Goal: Transaction & Acquisition: Book appointment/travel/reservation

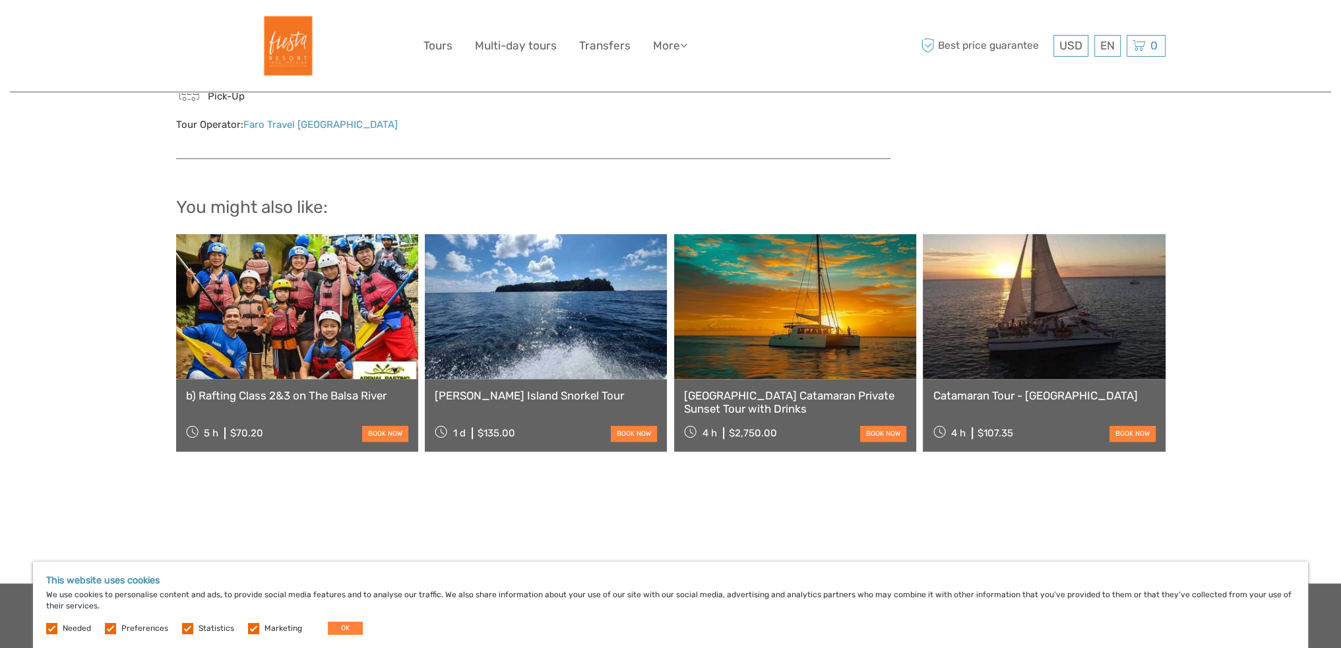
scroll to position [1319, 0]
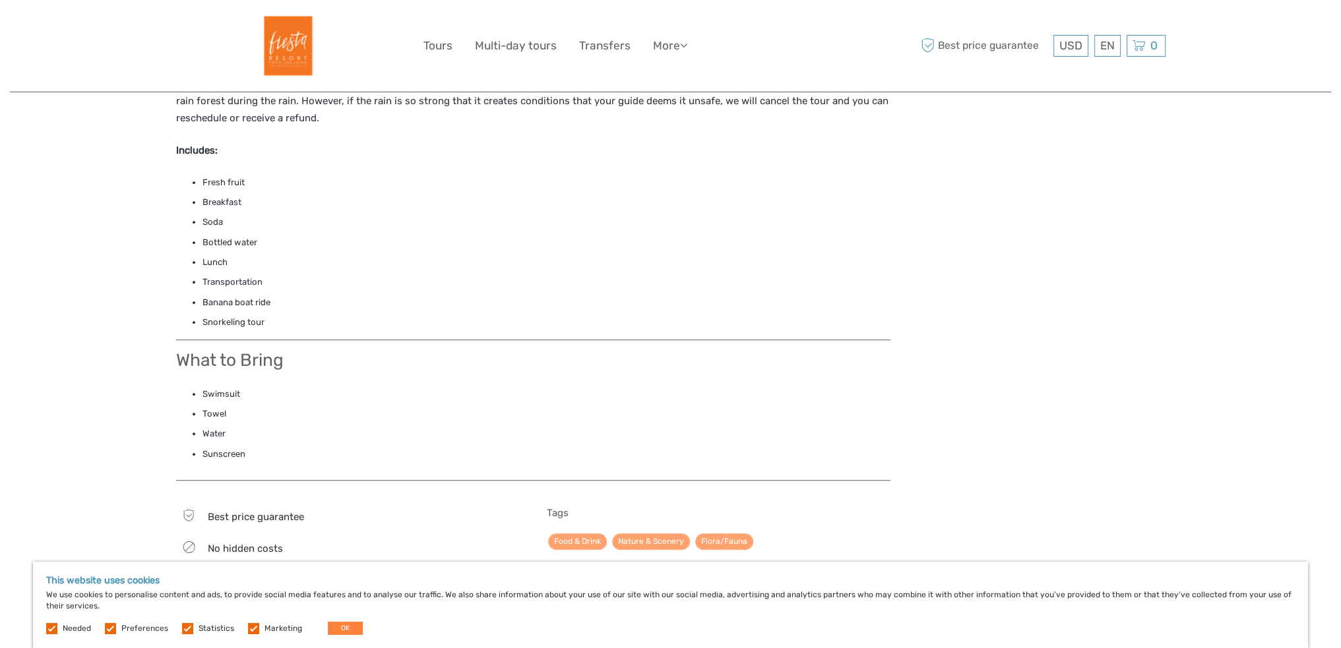
scroll to position [989, 0]
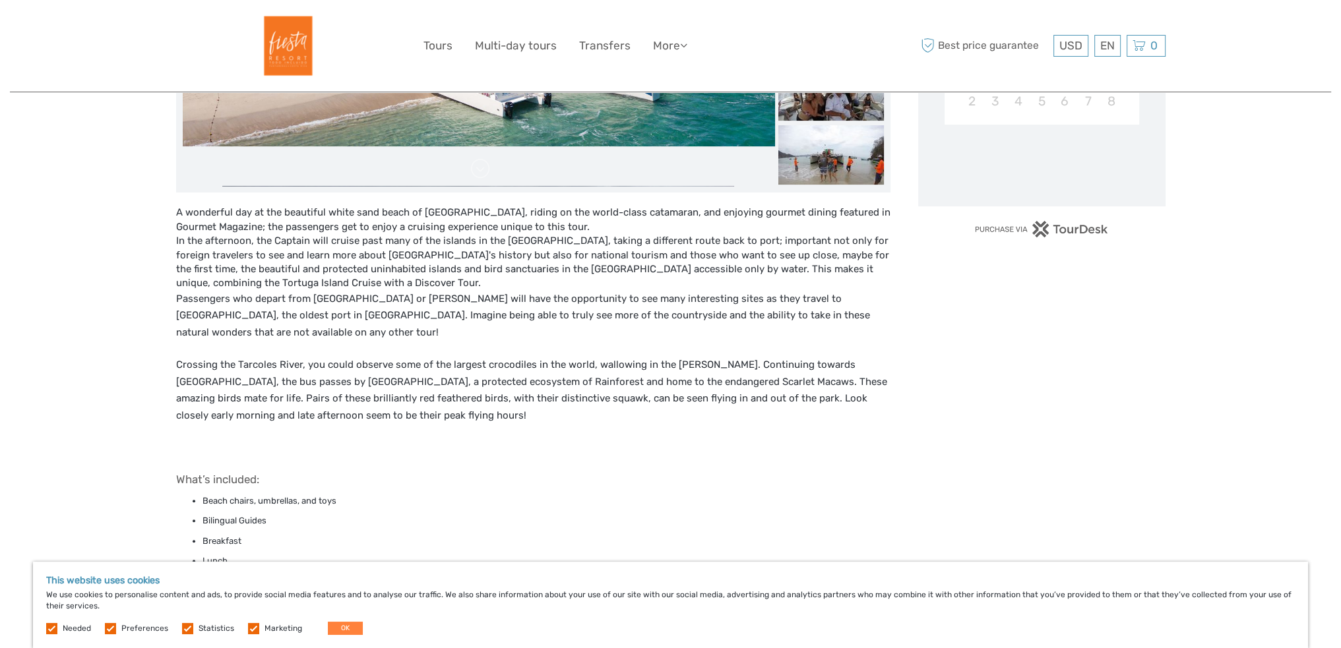
scroll to position [198, 0]
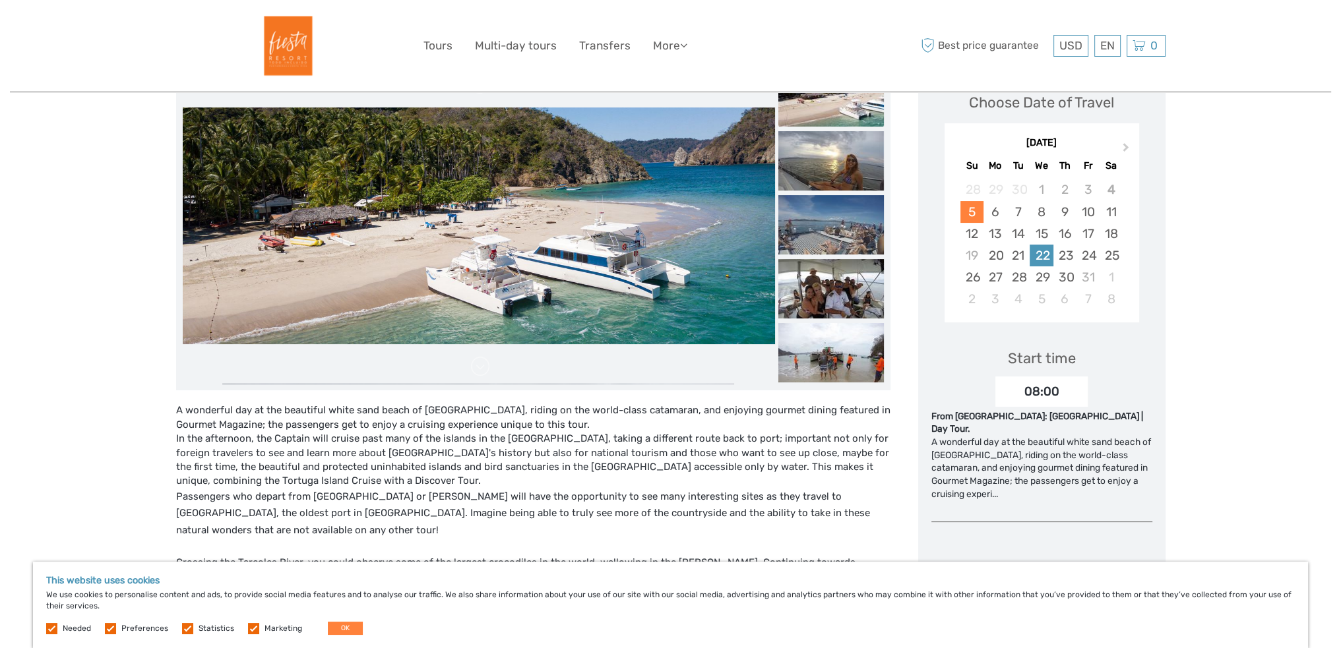
click at [1050, 245] on div "22" at bounding box center [1040, 256] width 23 height 22
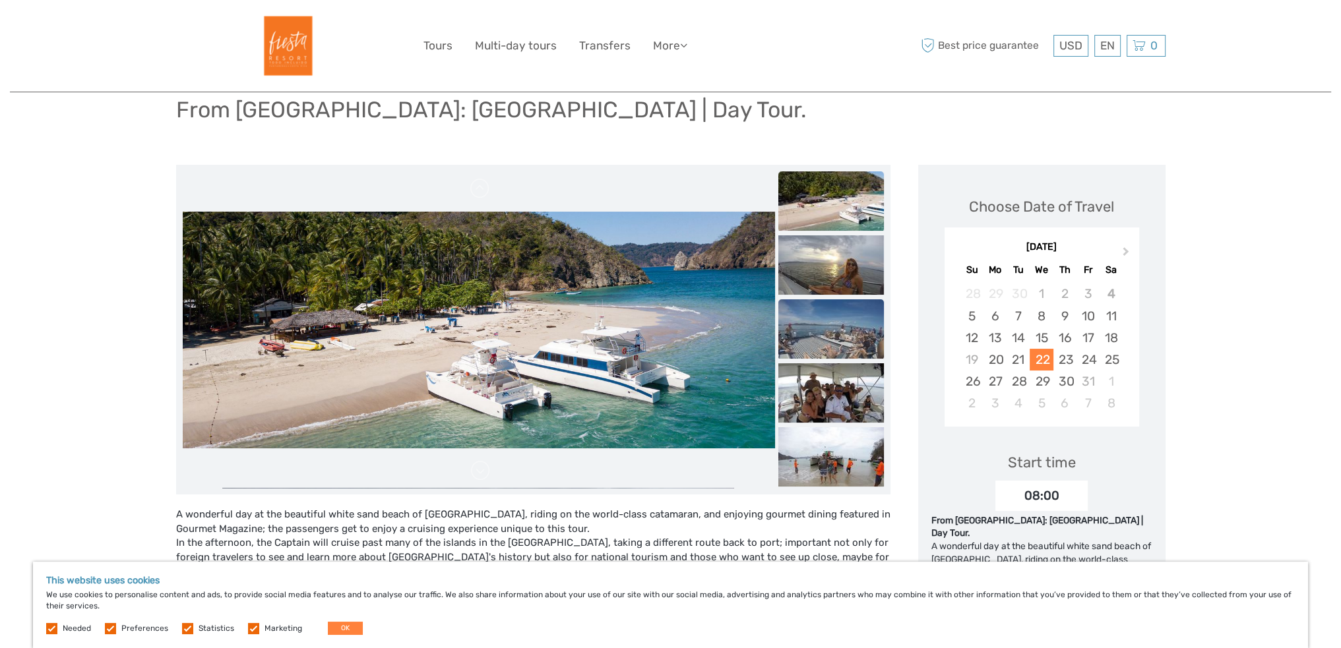
scroll to position [0, 0]
